Goal: Task Accomplishment & Management: Manage account settings

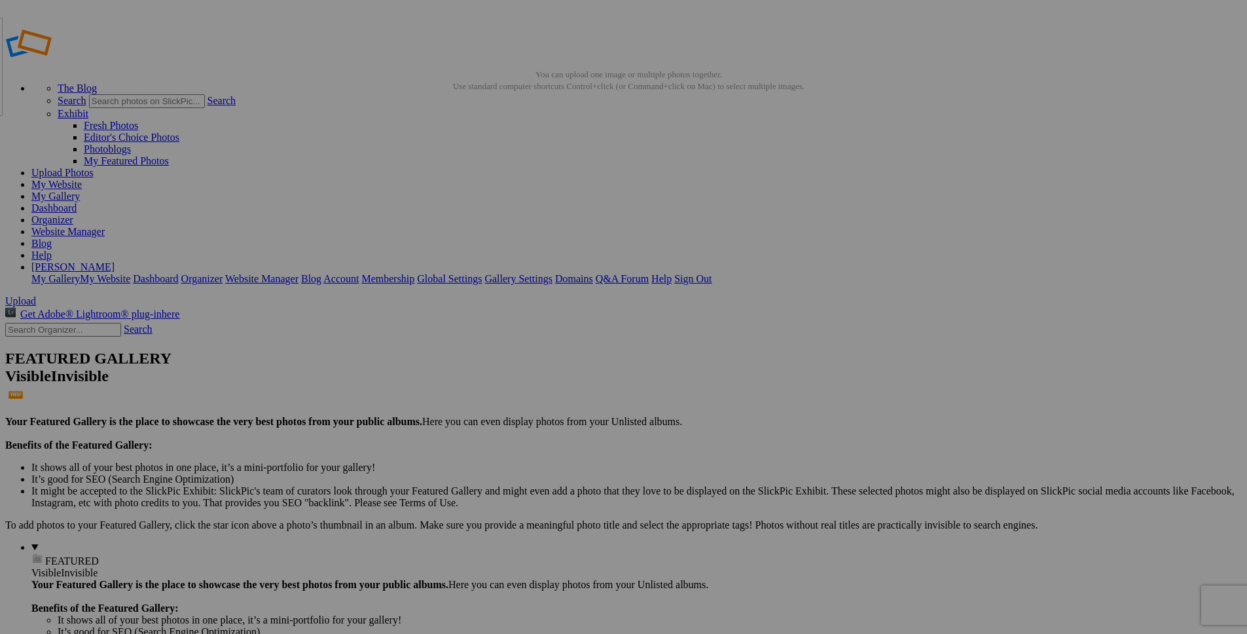
drag, startPoint x: 224, startPoint y: 200, endPoint x: 93, endPoint y: 112, distance: 157.6
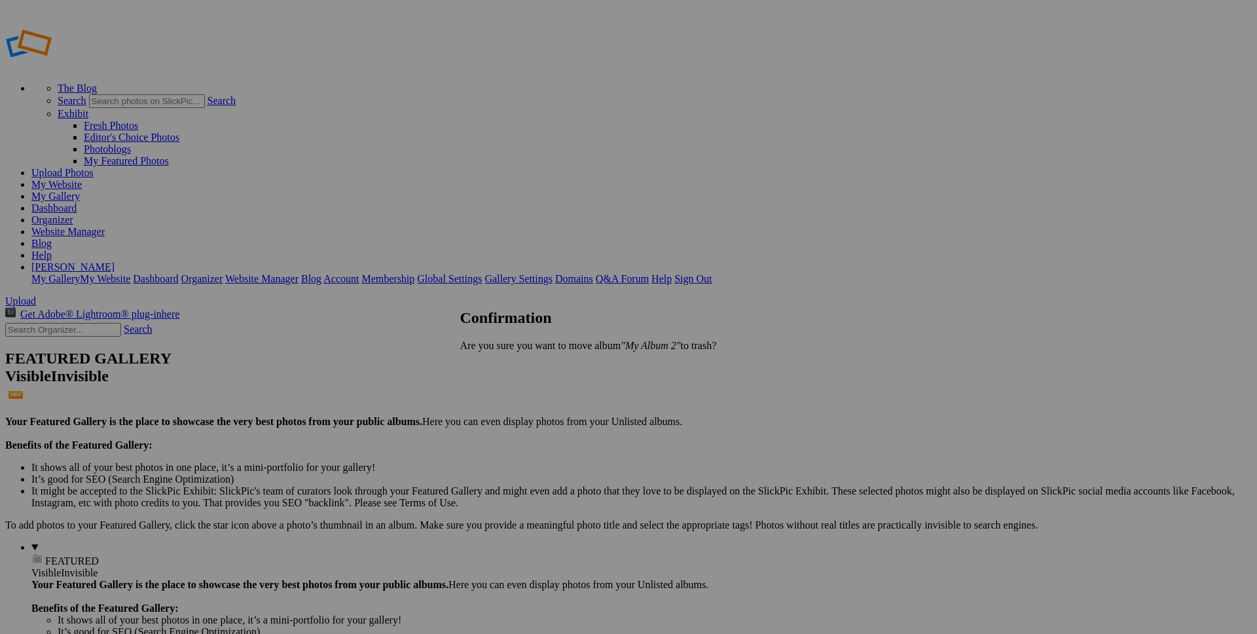
click at [504, 366] on span "Yes" at bounding box center [496, 367] width 15 height 11
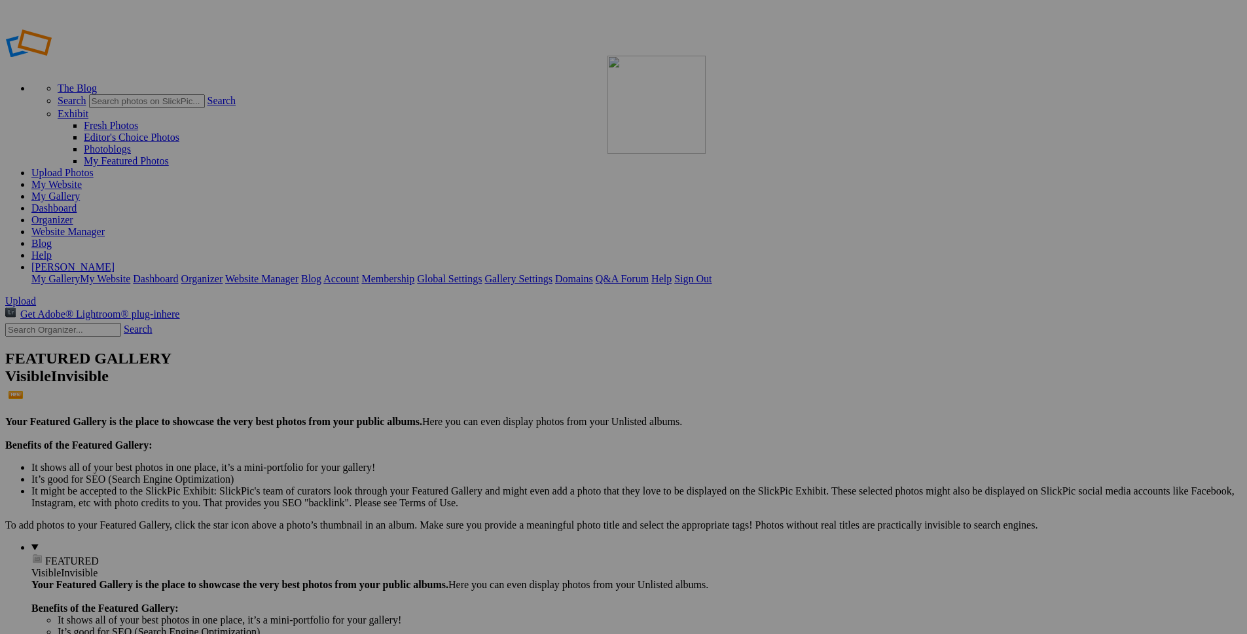
drag, startPoint x: 361, startPoint y: 198, endPoint x: 796, endPoint y: 150, distance: 437.5
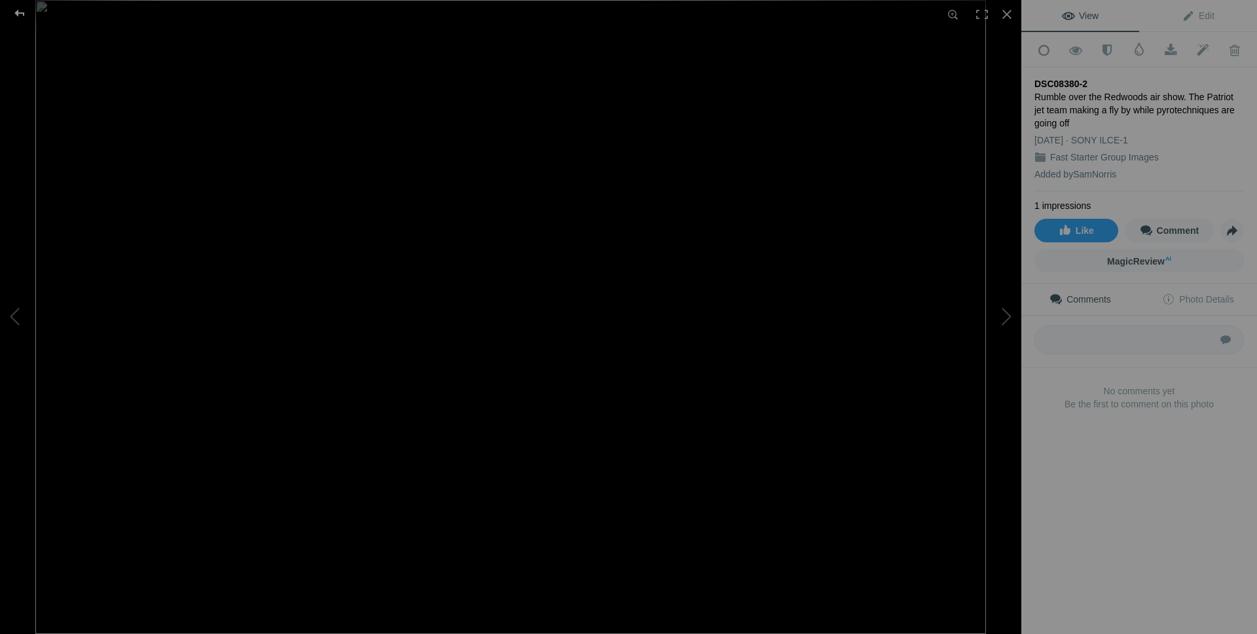
click at [22, 12] on div at bounding box center [19, 13] width 47 height 26
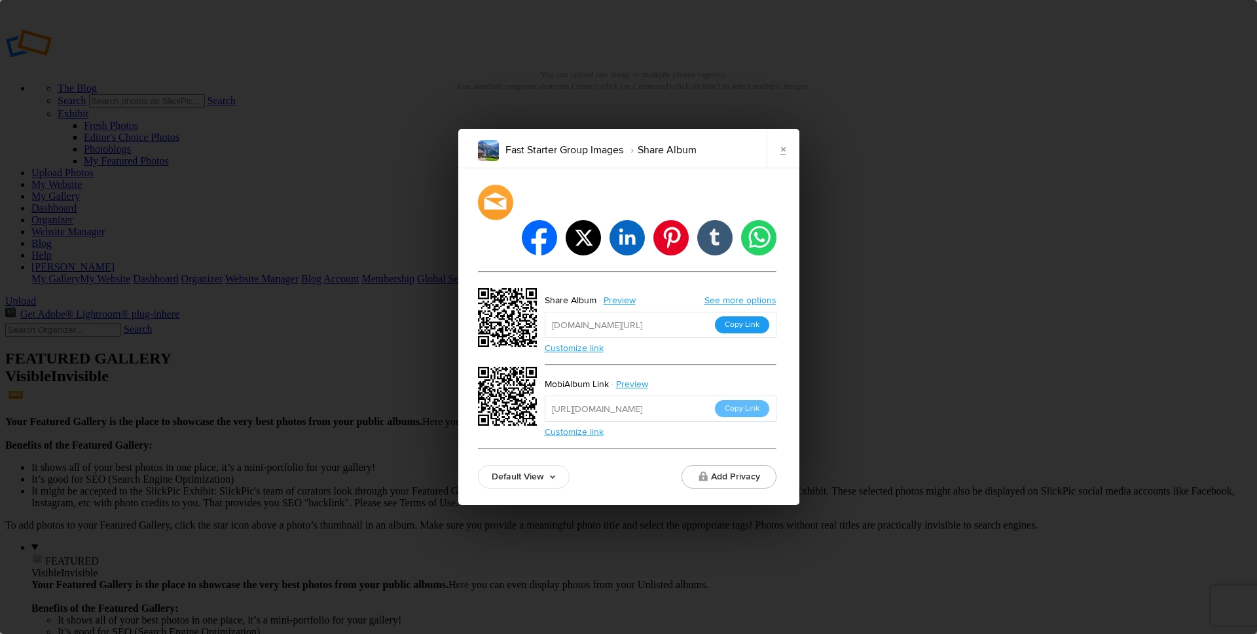
click at [741, 316] on button "Copy Link" at bounding box center [742, 324] width 54 height 17
click at [779, 165] on link "×" at bounding box center [783, 148] width 33 height 39
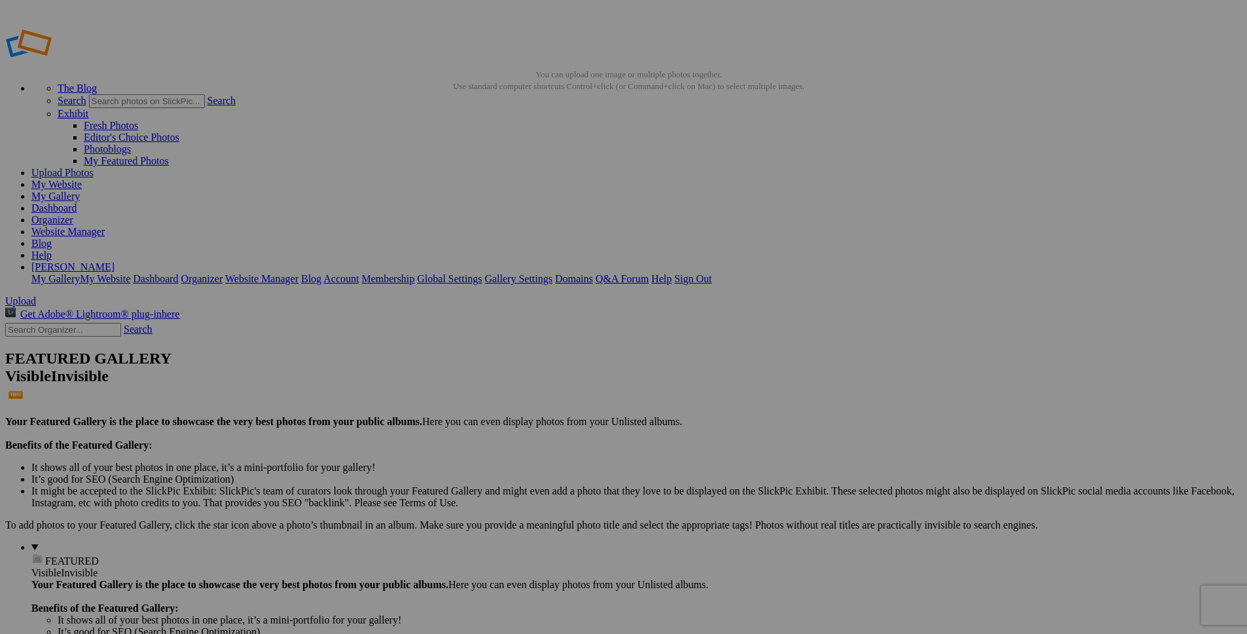
drag, startPoint x: 725, startPoint y: 358, endPoint x: 221, endPoint y: 173, distance: 536.5
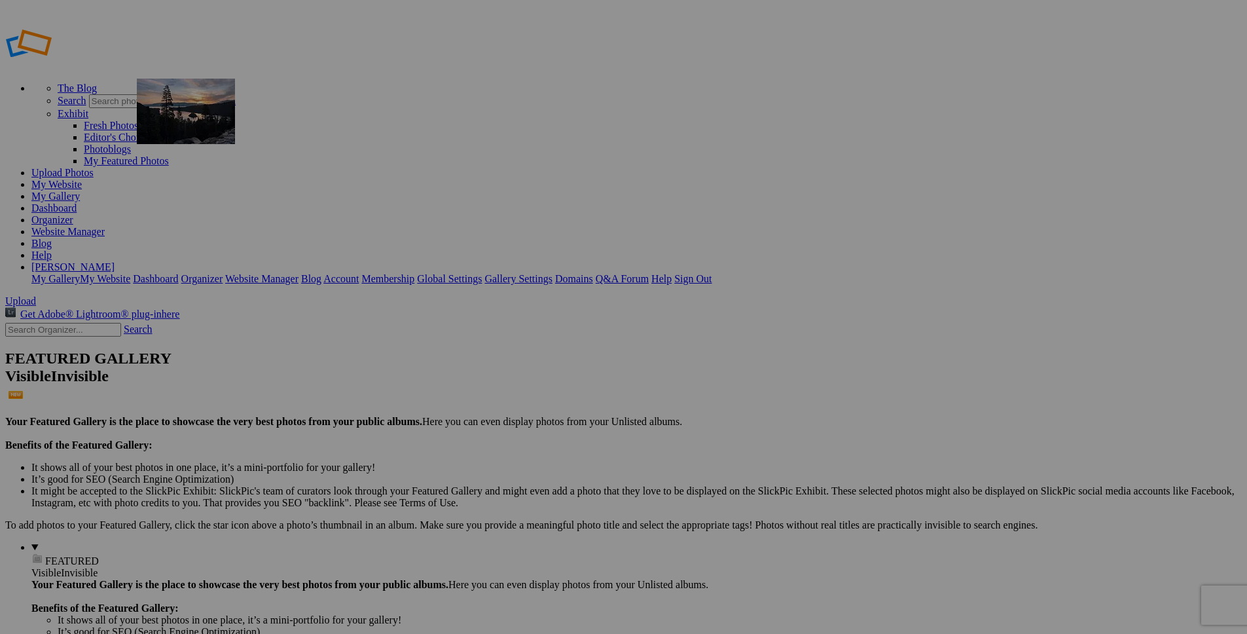
drag, startPoint x: 845, startPoint y: 371, endPoint x: 326, endPoint y: 173, distance: 555.0
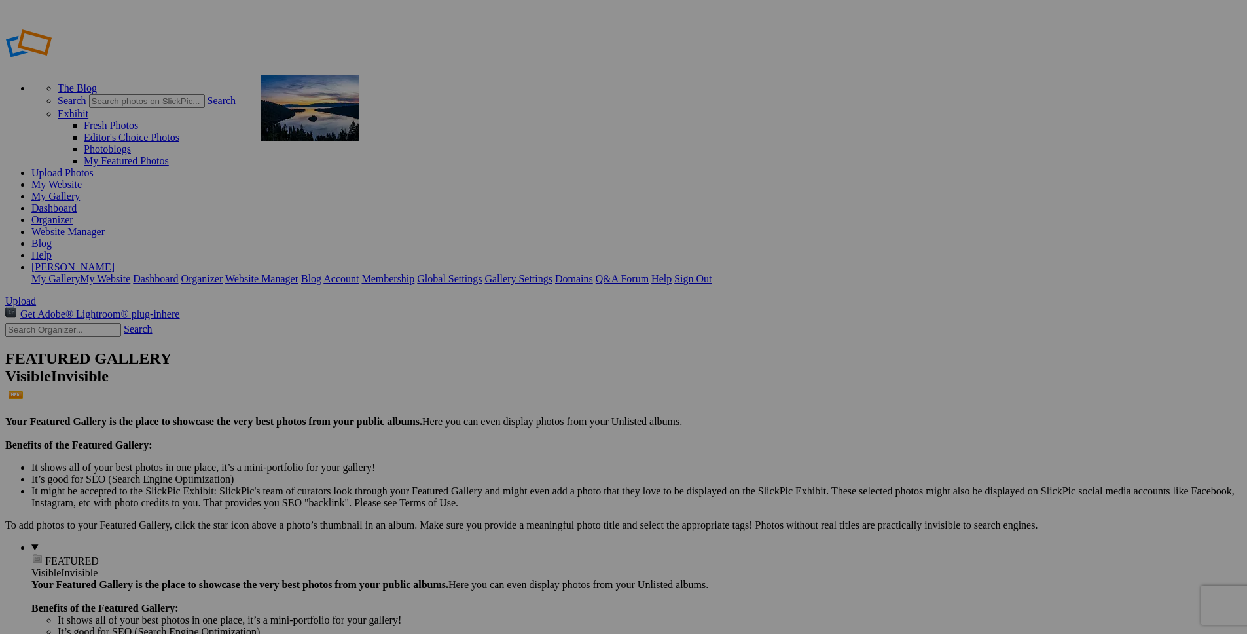
drag, startPoint x: 962, startPoint y: 198, endPoint x: 450, endPoint y: 170, distance: 513.5
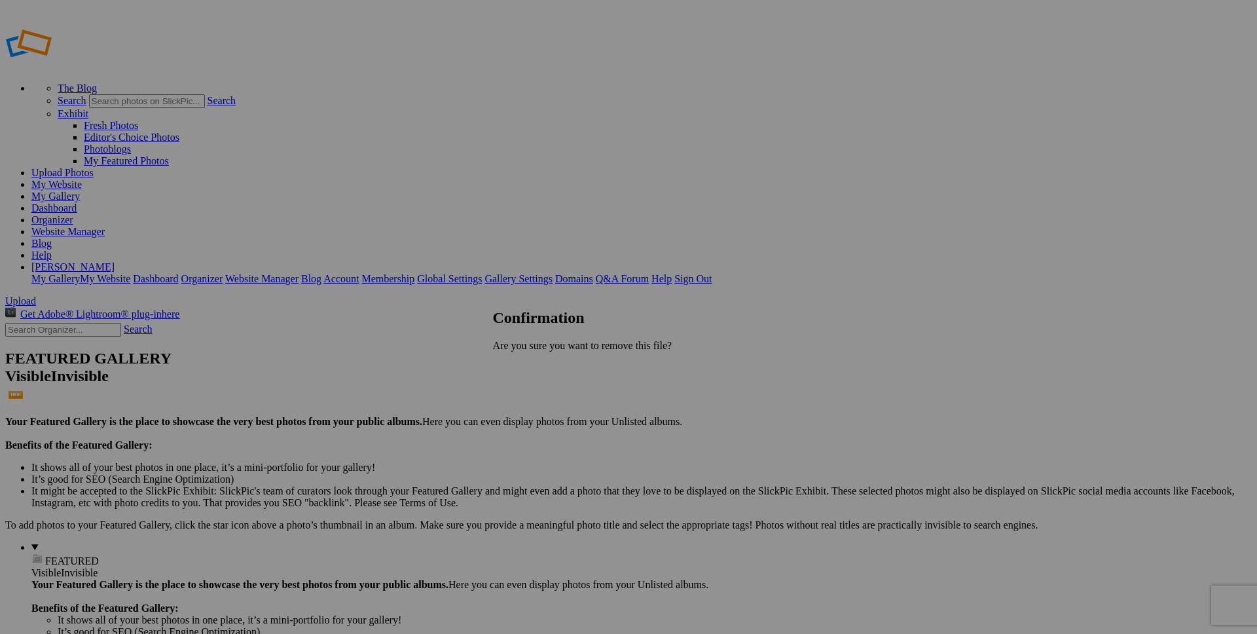
click at [537, 364] on link "Yes" at bounding box center [529, 367] width 15 height 11
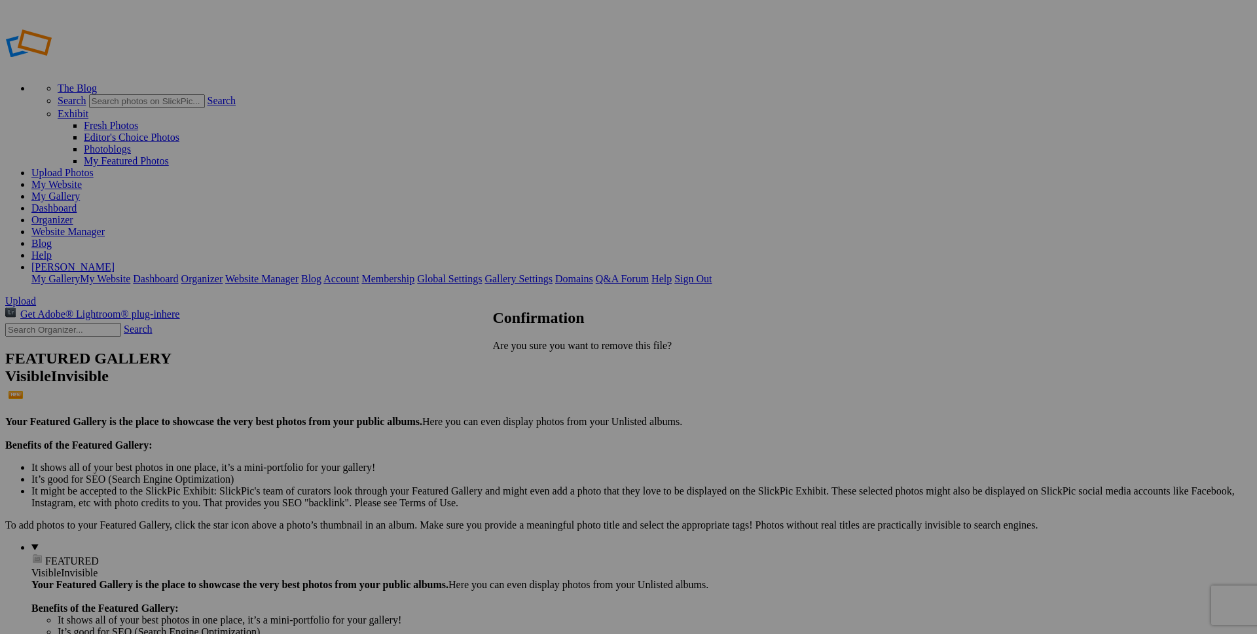
click at [537, 366] on span "Yes" at bounding box center [529, 367] width 15 height 11
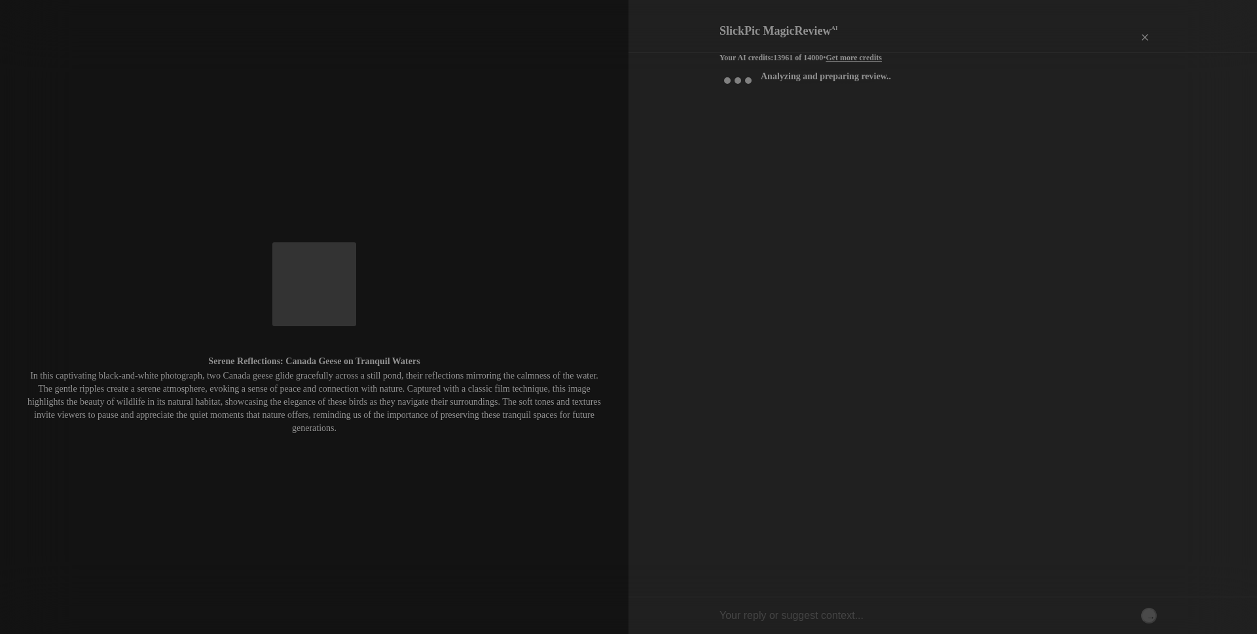
click at [1143, 29] on div "×" at bounding box center [1143, 37] width 39 height 26
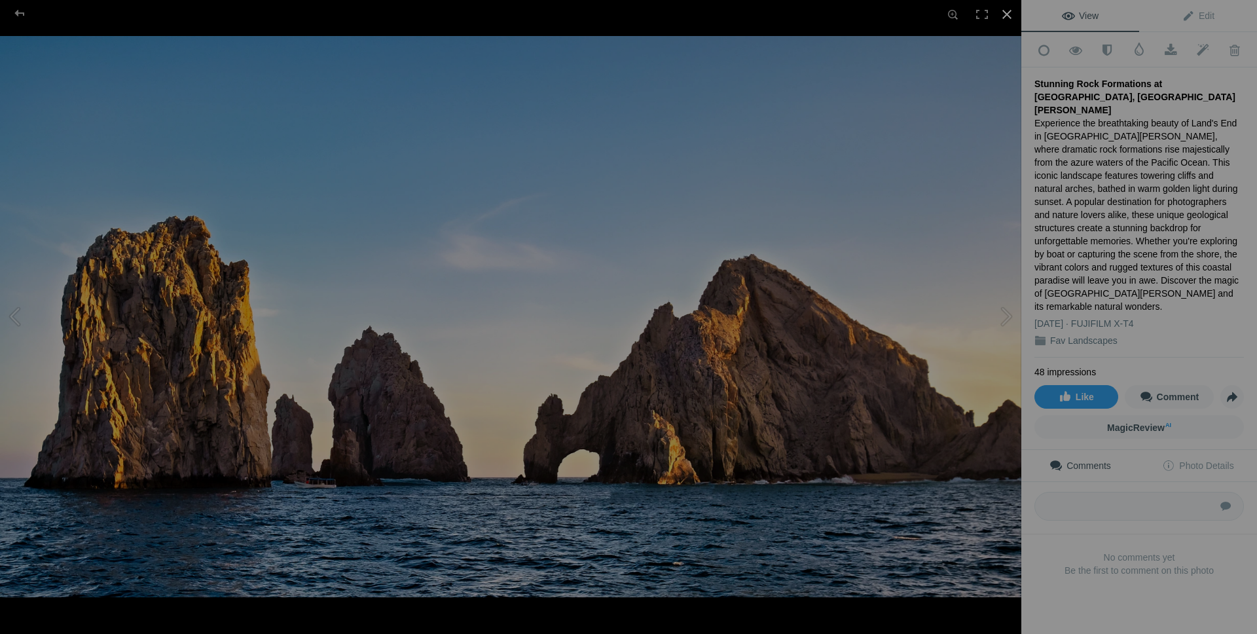
click at [1011, 14] on div at bounding box center [1007, 14] width 29 height 29
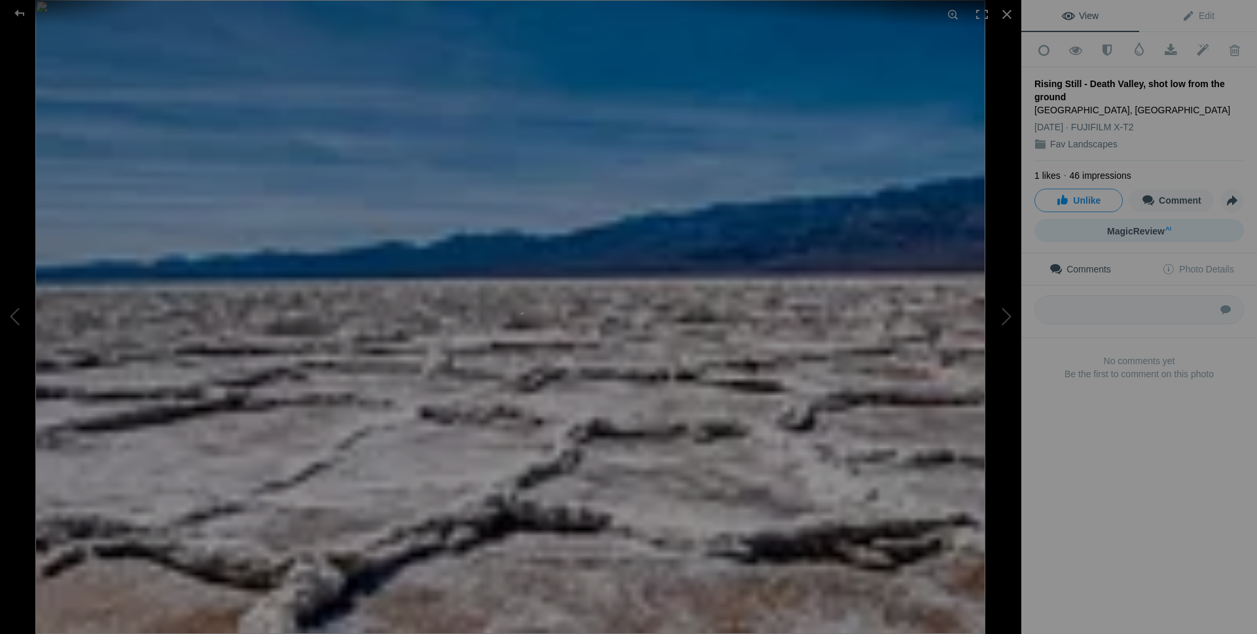
click at [1124, 230] on span "MagicReview AI" at bounding box center [1139, 231] width 64 height 10
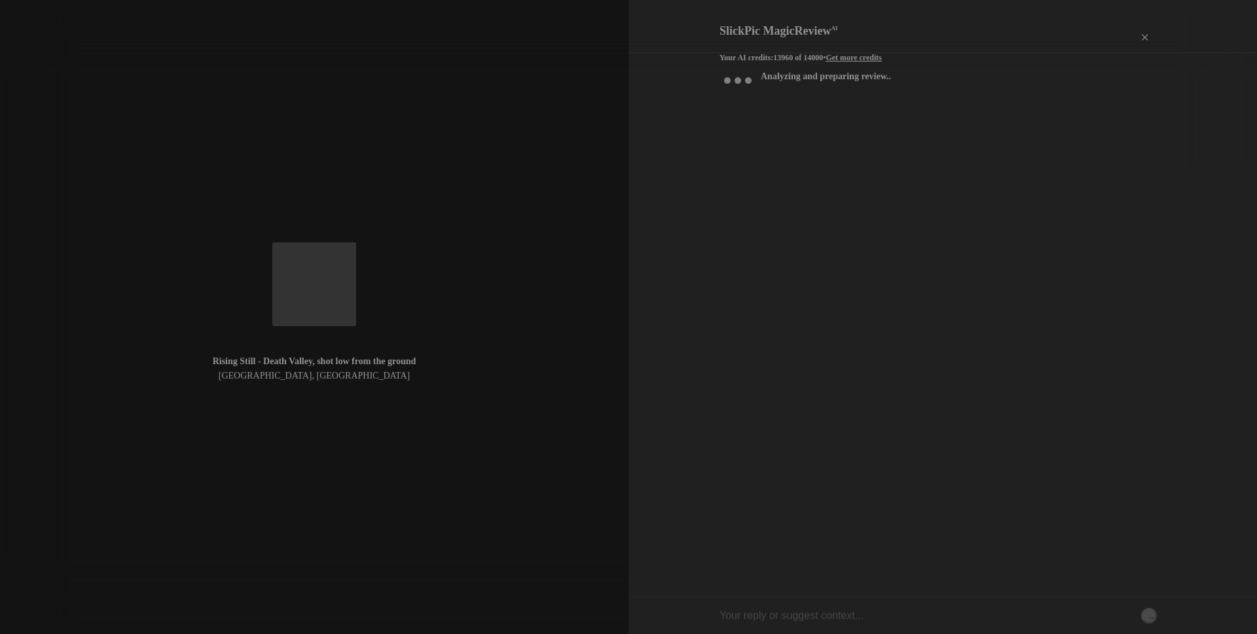
click at [1145, 26] on div "×" at bounding box center [1143, 37] width 39 height 26
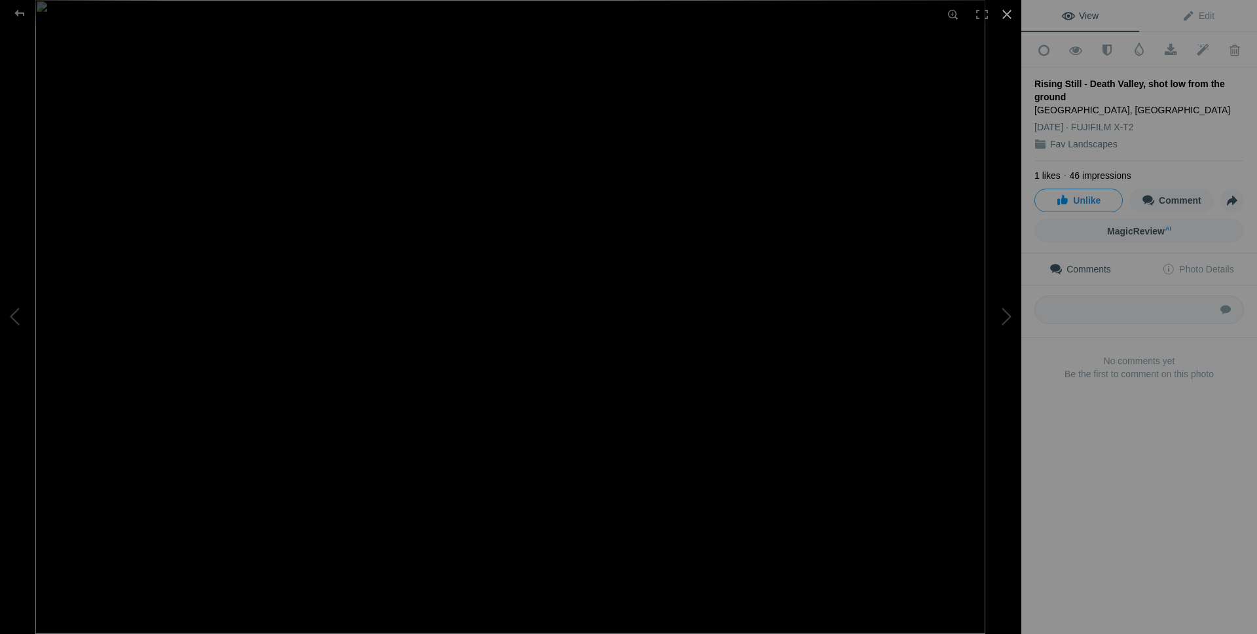
click at [1006, 13] on div at bounding box center [1007, 14] width 29 height 29
